Goal: Information Seeking & Learning: Learn about a topic

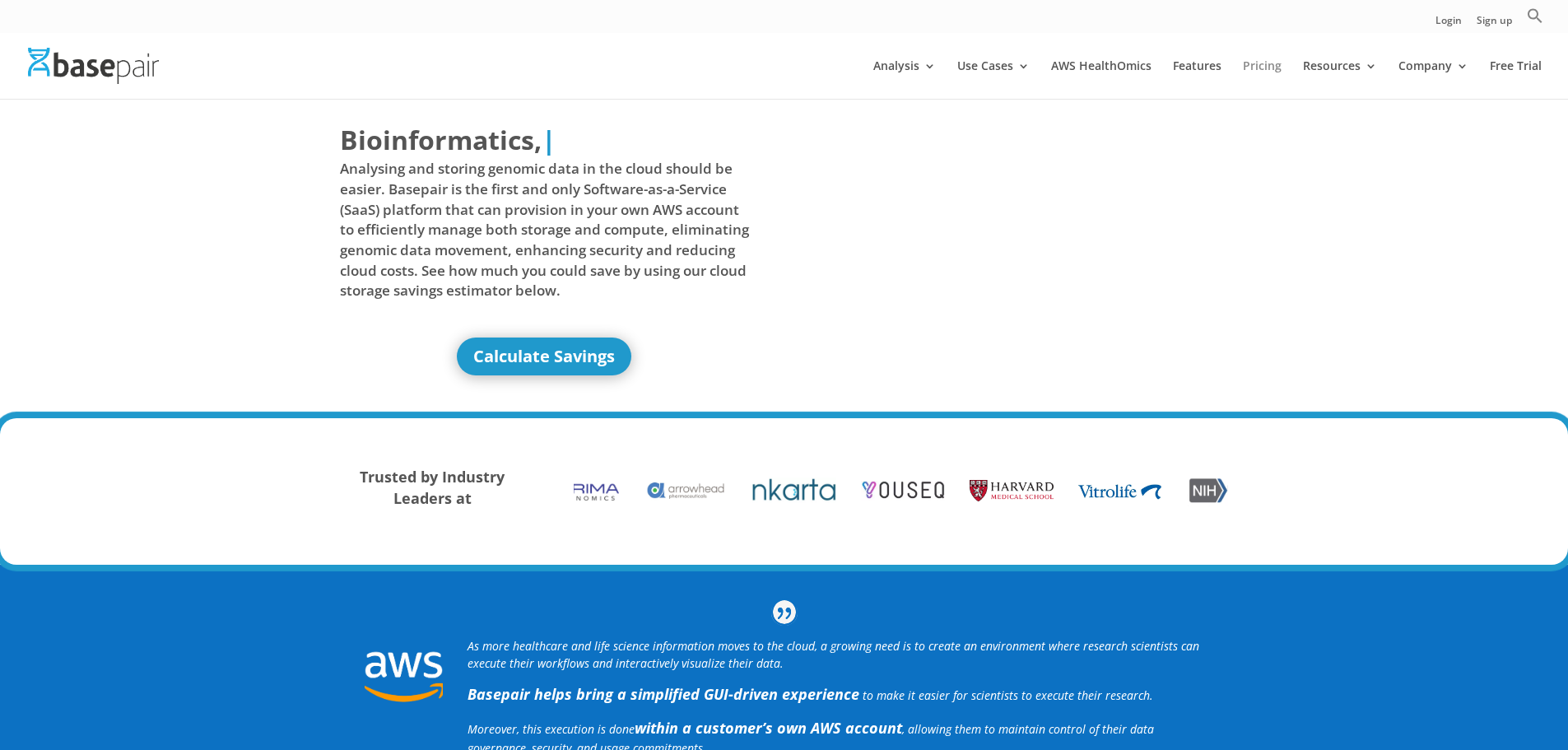
click at [1256, 69] on link "Pricing" at bounding box center [1262, 79] width 39 height 39
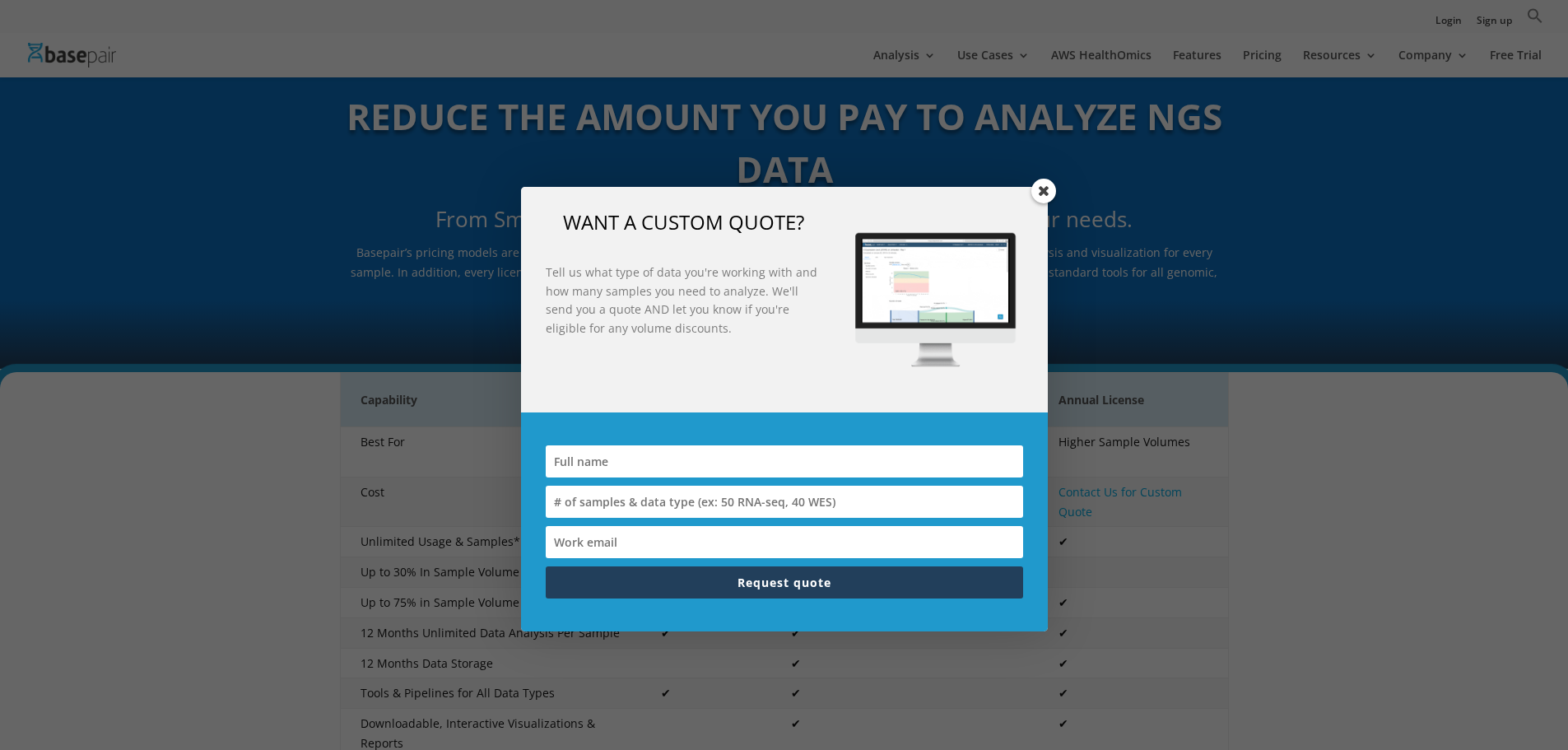
scroll to position [83, 0]
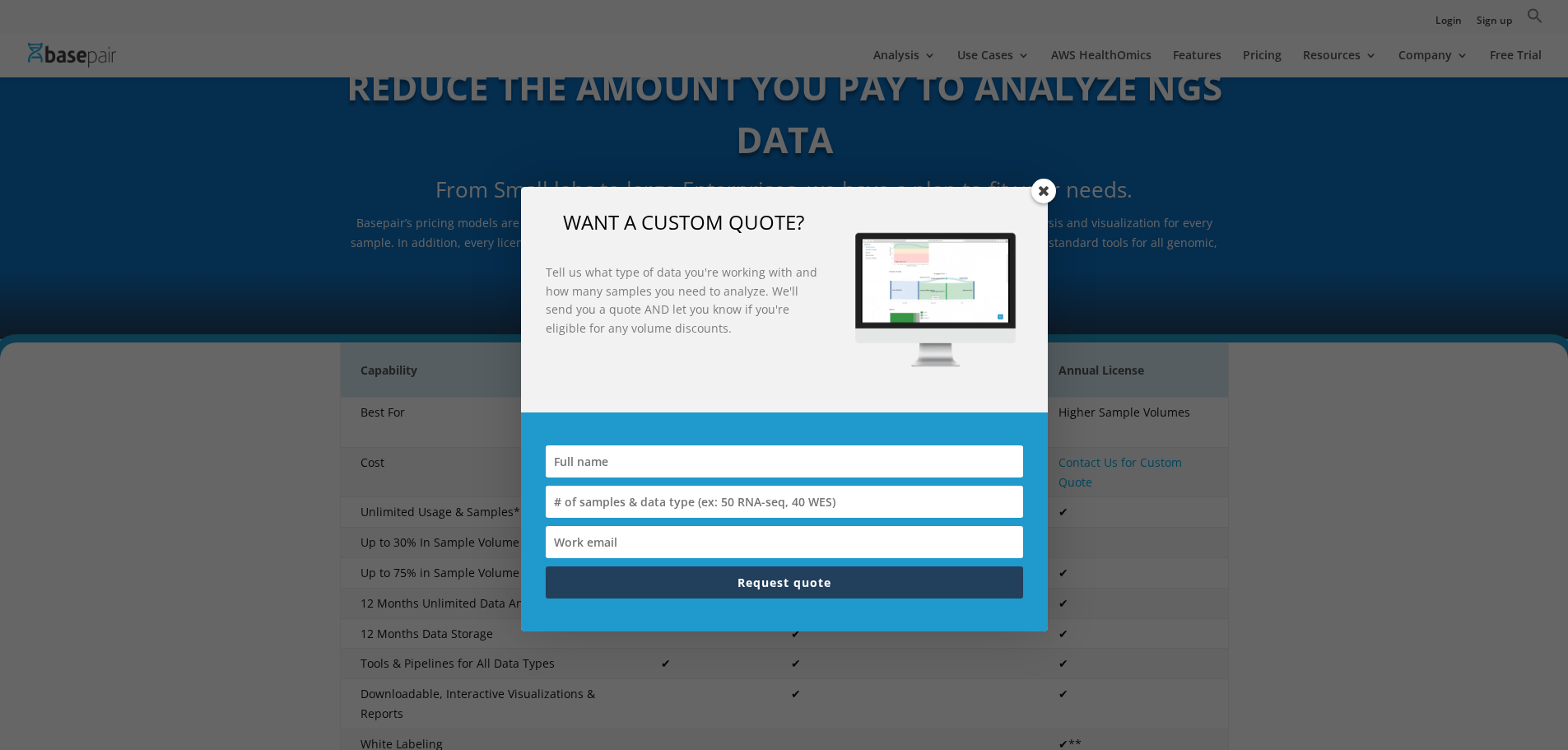
click at [1046, 196] on span at bounding box center [1044, 191] width 25 height 25
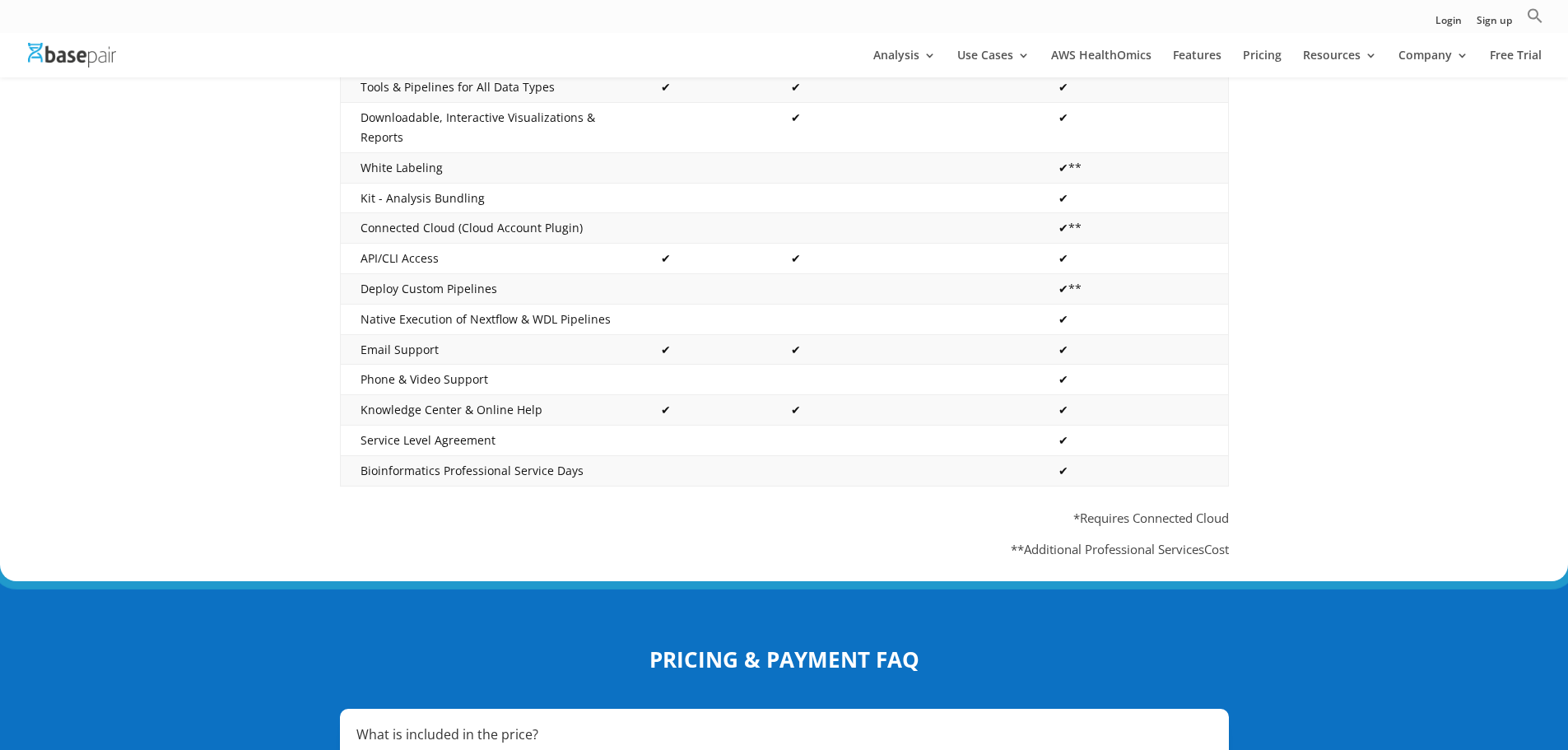
scroll to position [0, 0]
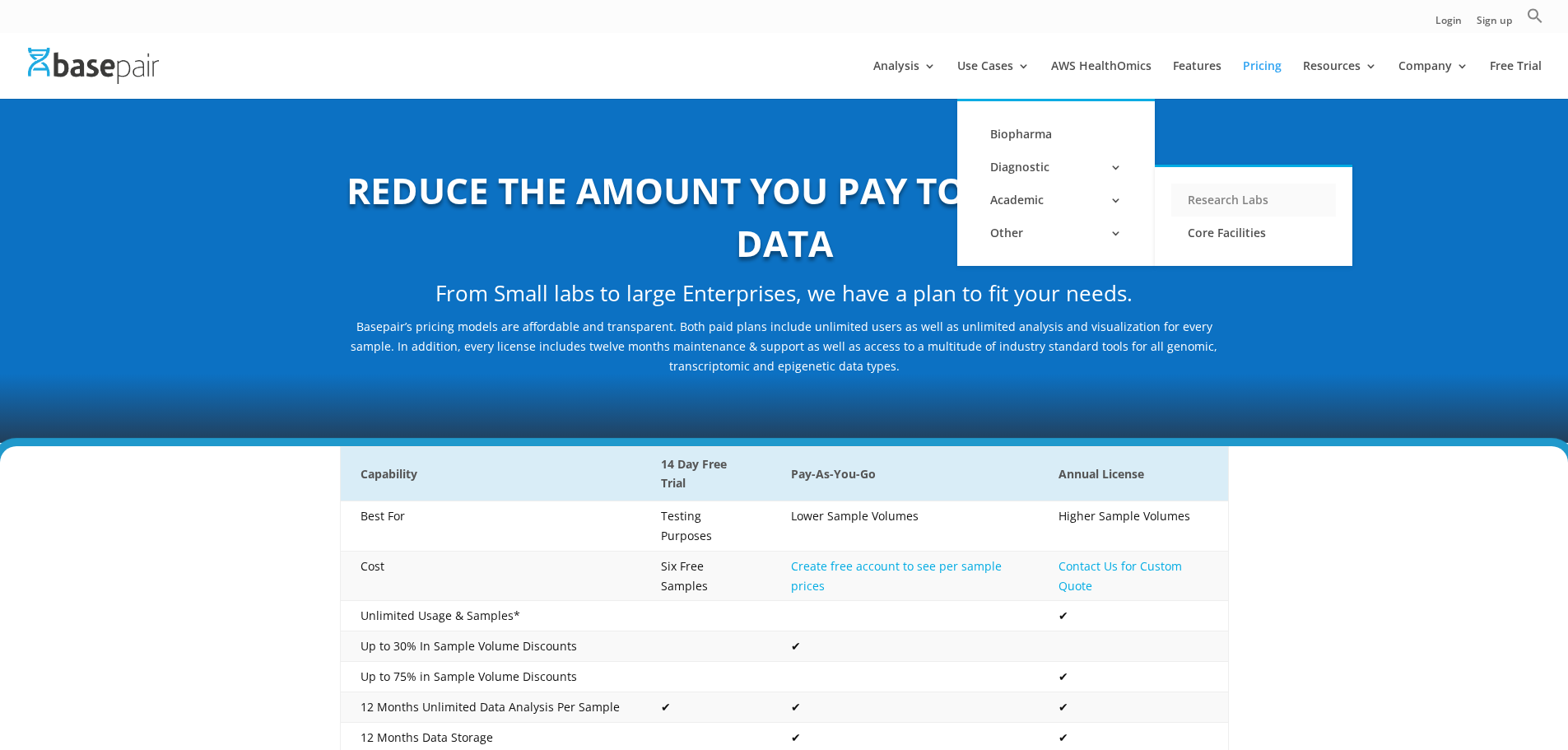
click at [1198, 195] on link "Research Labs" at bounding box center [1253, 200] width 165 height 33
